Goal: Task Accomplishment & Management: Use online tool/utility

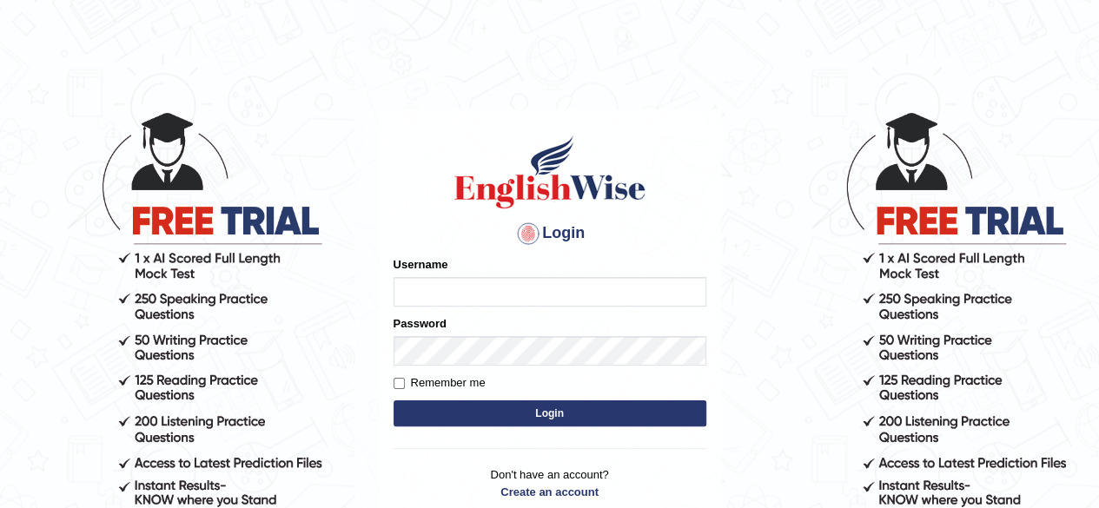
type input "[PERSON_NAME]"
click at [563, 411] on button "Login" at bounding box center [549, 413] width 313 height 26
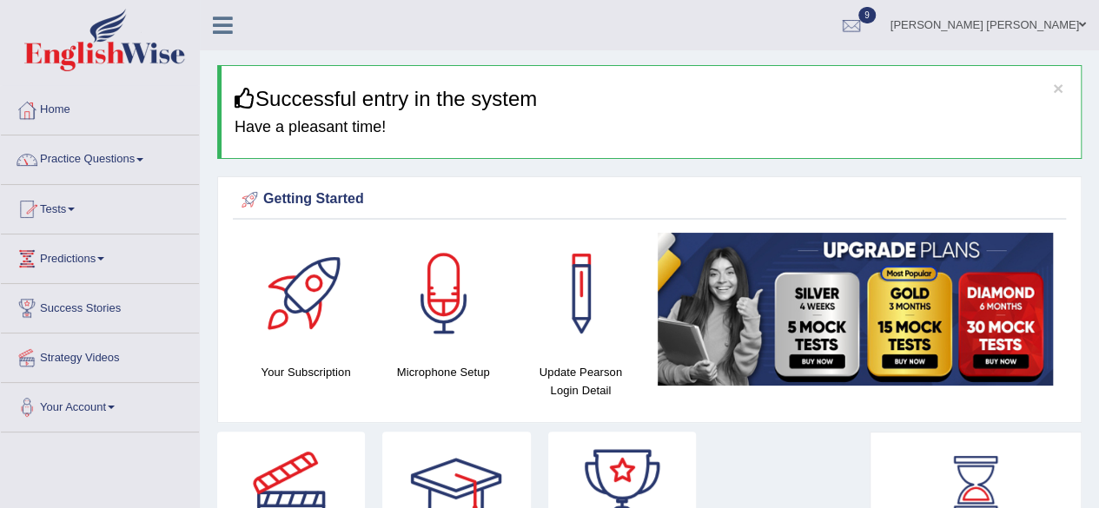
click at [143, 158] on span at bounding box center [139, 159] width 7 height 3
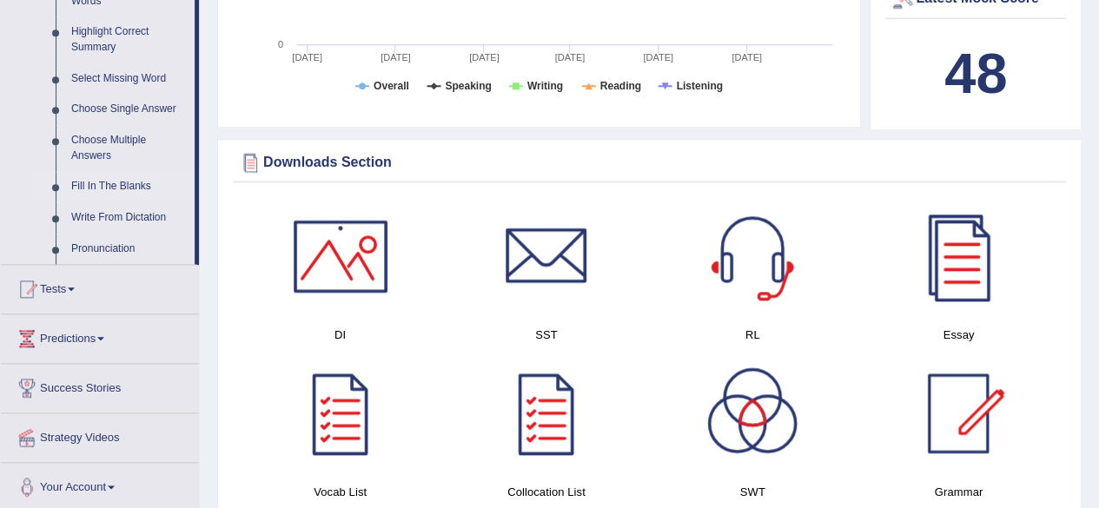
scroll to position [955, 0]
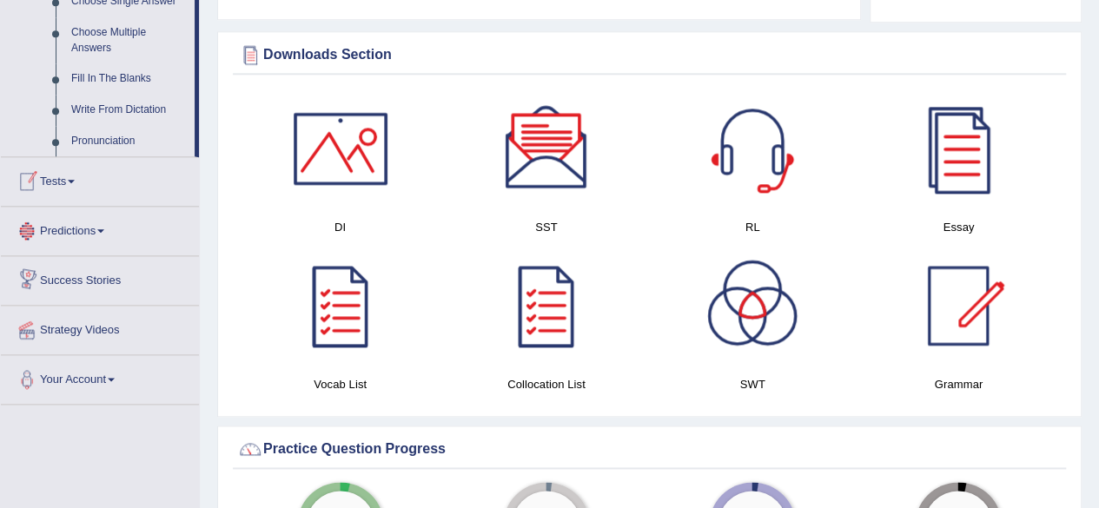
click at [67, 180] on link "Tests" at bounding box center [100, 178] width 198 height 43
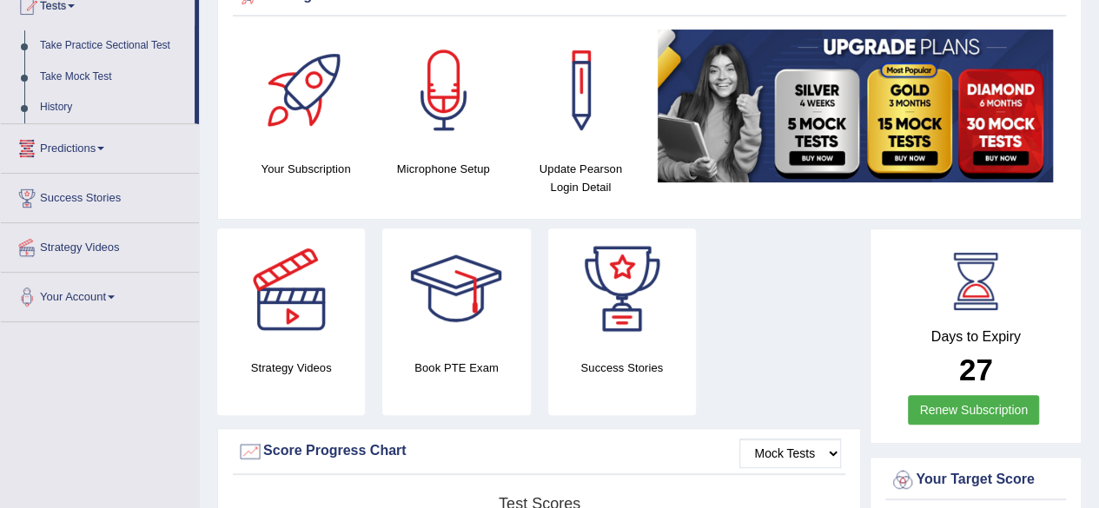
scroll to position [0, 0]
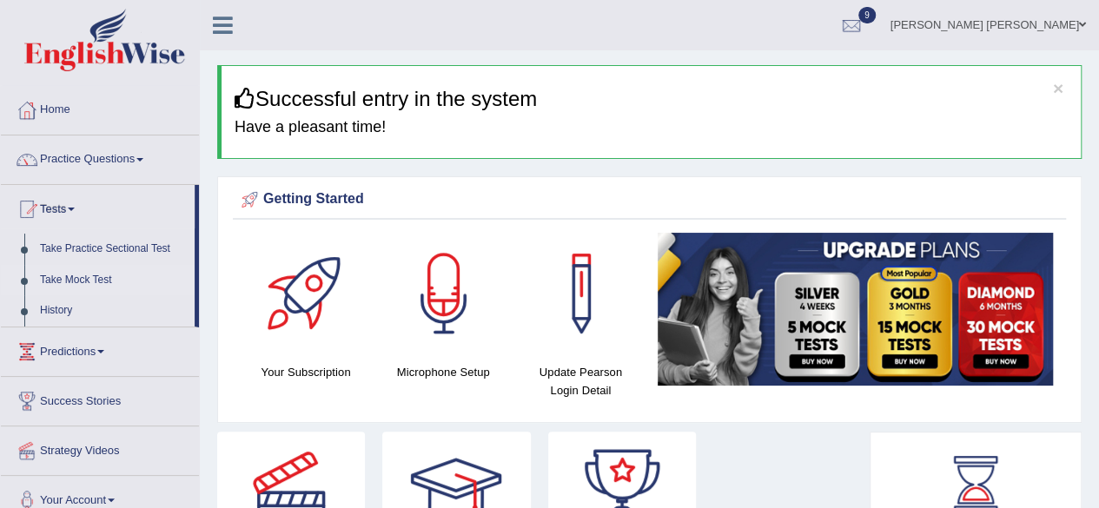
click at [80, 277] on link "Take Mock Test" at bounding box center [113, 280] width 162 height 31
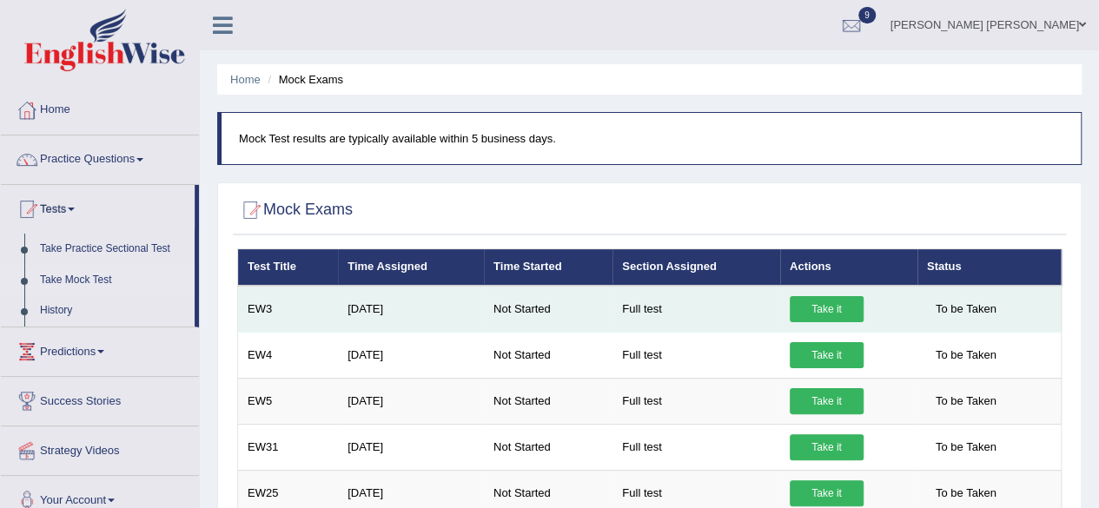
click at [826, 301] on link "Take it" at bounding box center [827, 309] width 74 height 26
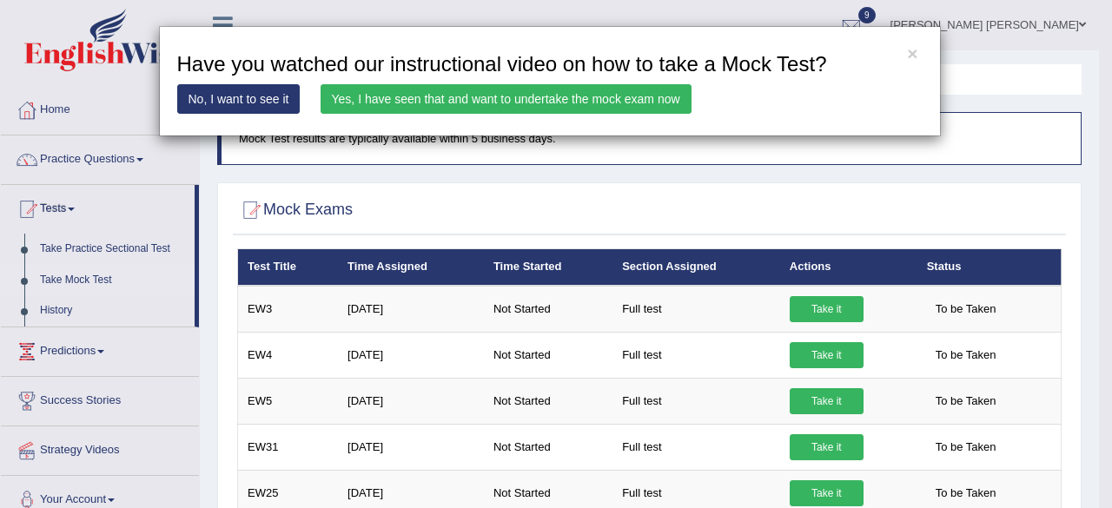
click at [545, 99] on link "Yes, I have seen that and want to undertake the mock exam now" at bounding box center [506, 99] width 371 height 30
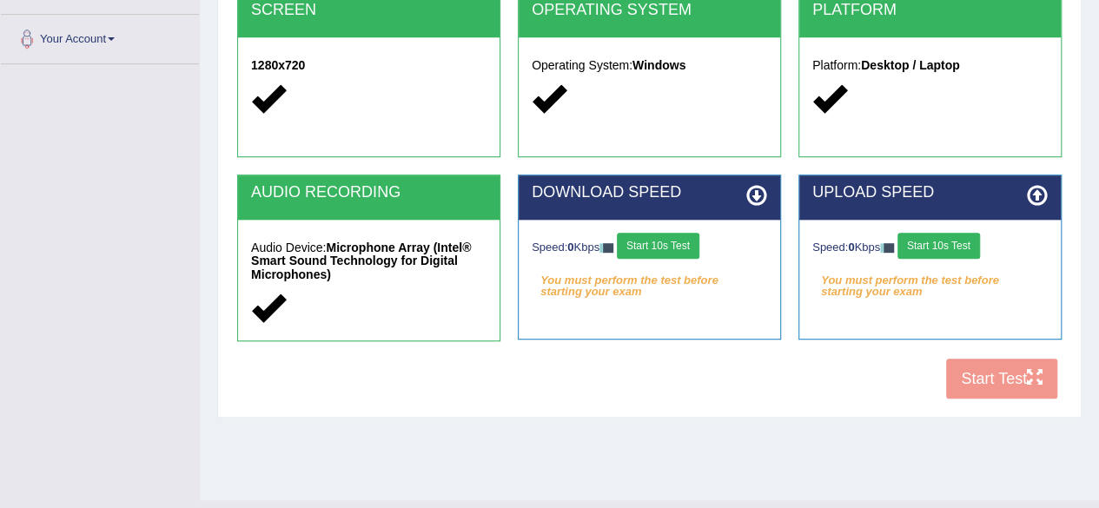
scroll to position [403, 0]
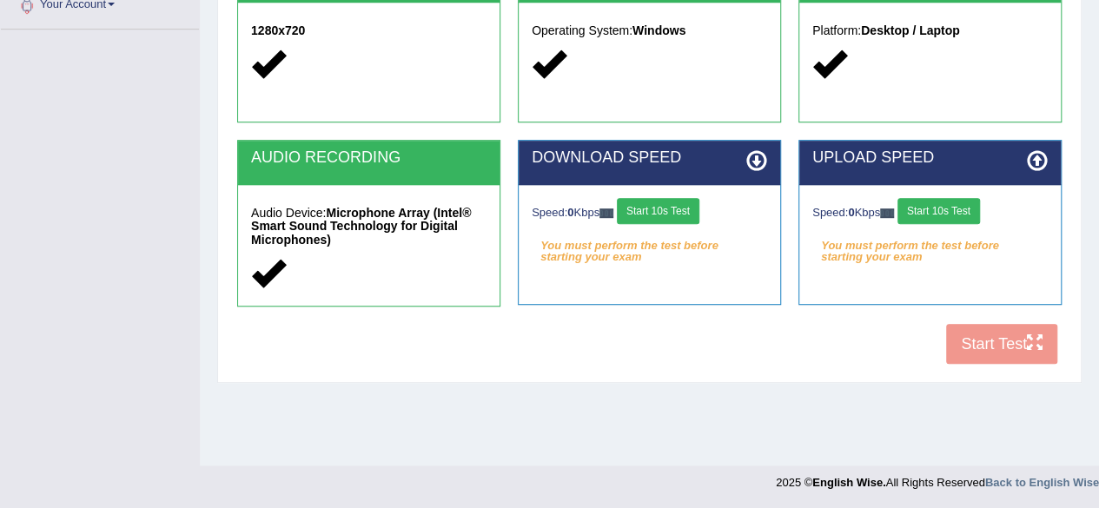
click at [347, 228] on strong "Microphone Array (Intel® Smart Sound Technology for Digital Microphones)" at bounding box center [361, 226] width 220 height 41
click at [664, 208] on button "Start 10s Test" at bounding box center [658, 211] width 83 height 26
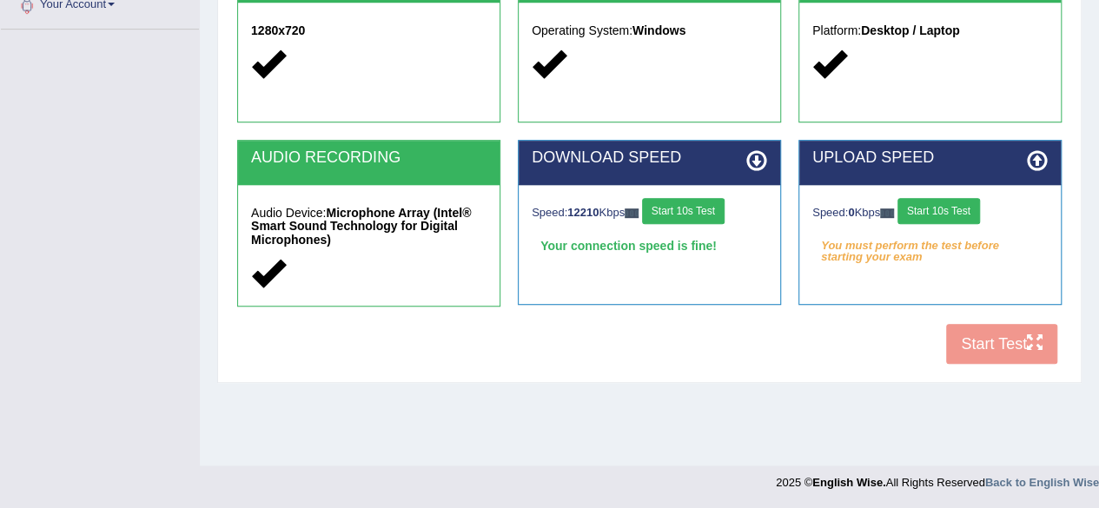
click at [956, 200] on button "Start 10s Test" at bounding box center [938, 211] width 83 height 26
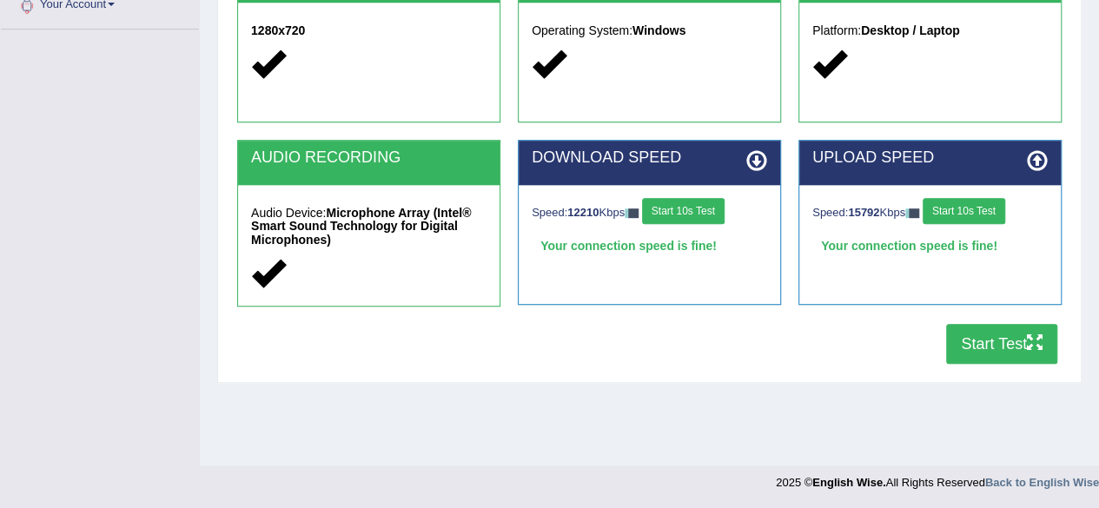
click at [995, 341] on button "Start Test" at bounding box center [1001, 344] width 111 height 40
